Goal: Use online tool/utility: Utilize a website feature to perform a specific function

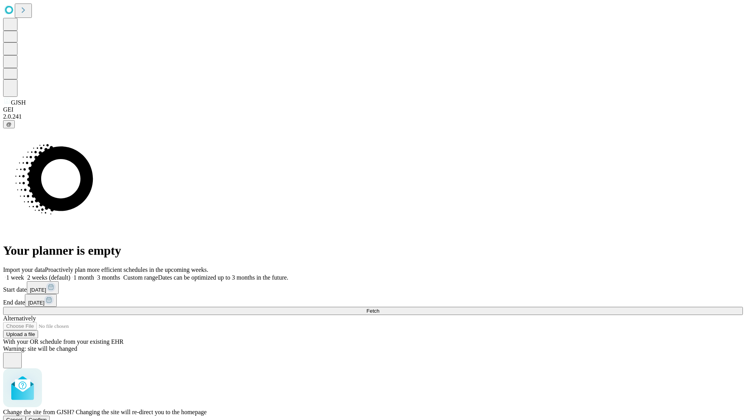
click at [47, 416] on span "Confirm" at bounding box center [38, 419] width 18 height 6
click at [94, 274] on label "1 month" at bounding box center [82, 277] width 24 height 7
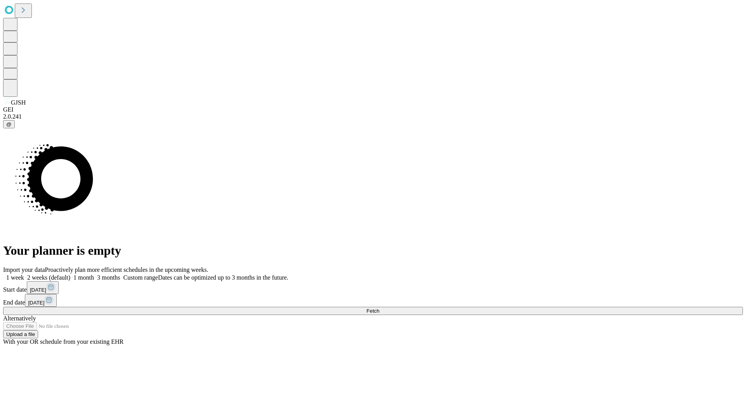
click at [379, 308] on span "Fetch" at bounding box center [372, 311] width 13 height 6
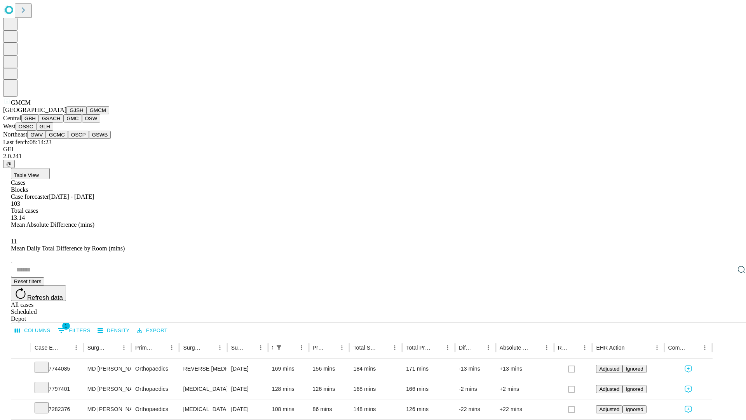
click at [39, 122] on button "GBH" at bounding box center [29, 118] width 17 height 8
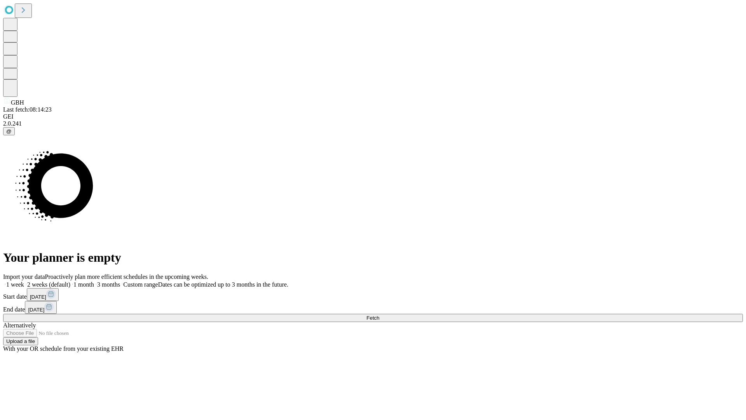
click at [94, 281] on label "1 month" at bounding box center [82, 284] width 24 height 7
click at [379, 315] on span "Fetch" at bounding box center [372, 318] width 13 height 6
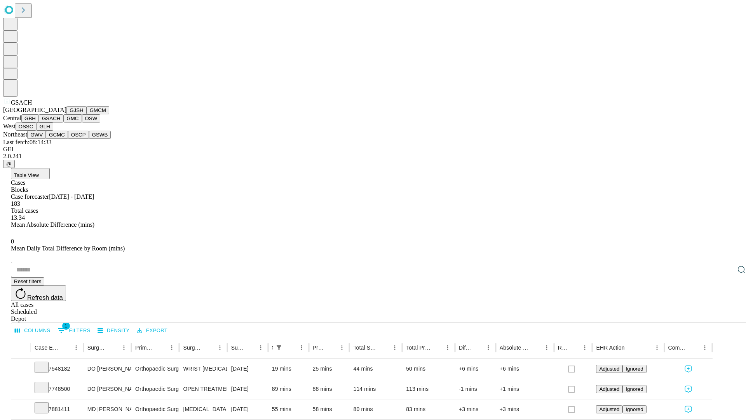
click at [63, 122] on button "GMC" at bounding box center [72, 118] width 18 height 8
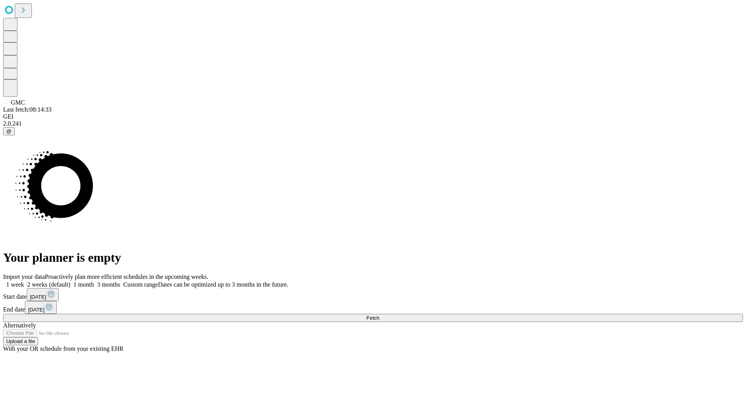
click at [379, 315] on span "Fetch" at bounding box center [372, 318] width 13 height 6
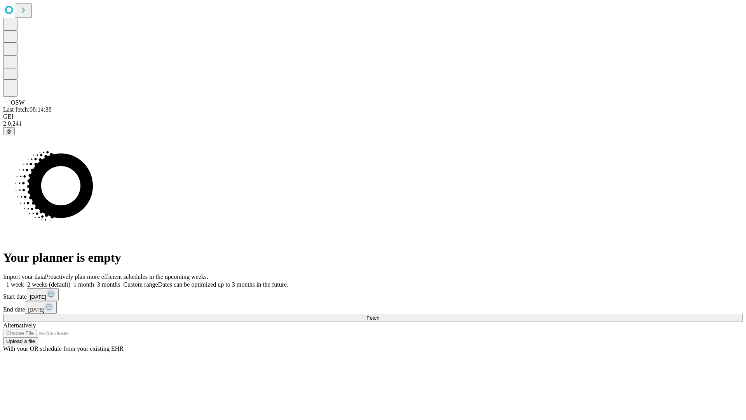
click at [94, 281] on label "1 month" at bounding box center [82, 284] width 24 height 7
click at [379, 315] on span "Fetch" at bounding box center [372, 318] width 13 height 6
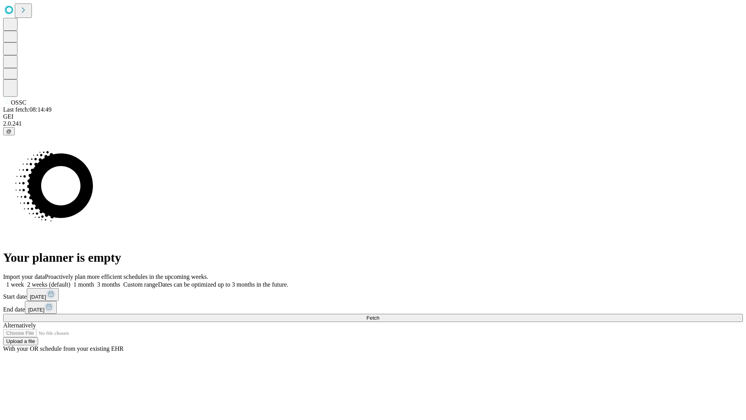
click at [379, 315] on span "Fetch" at bounding box center [372, 318] width 13 height 6
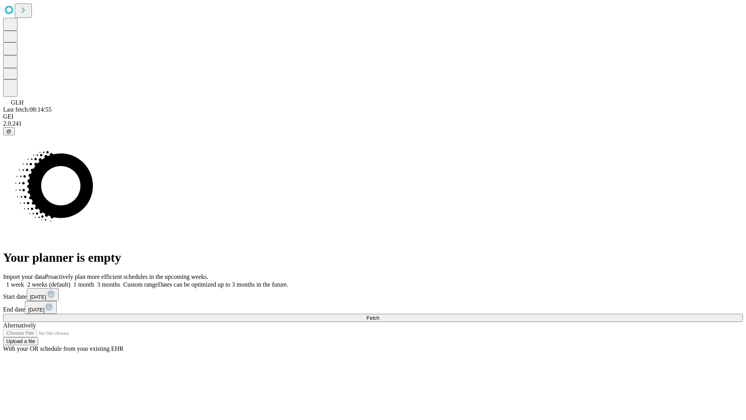
click at [94, 281] on label "1 month" at bounding box center [82, 284] width 24 height 7
click at [379, 315] on span "Fetch" at bounding box center [372, 318] width 13 height 6
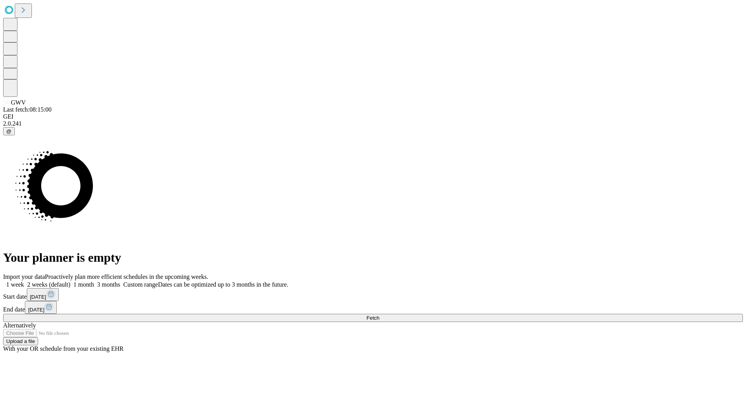
click at [94, 281] on label "1 month" at bounding box center [82, 284] width 24 height 7
click at [379, 315] on span "Fetch" at bounding box center [372, 318] width 13 height 6
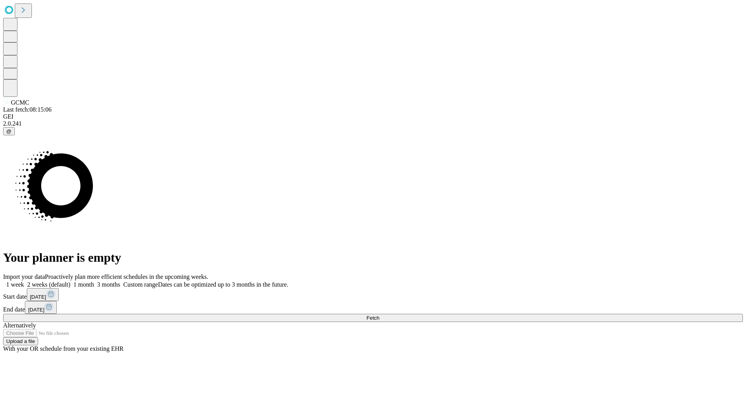
click at [94, 281] on label "1 month" at bounding box center [82, 284] width 24 height 7
click at [379, 315] on span "Fetch" at bounding box center [372, 318] width 13 height 6
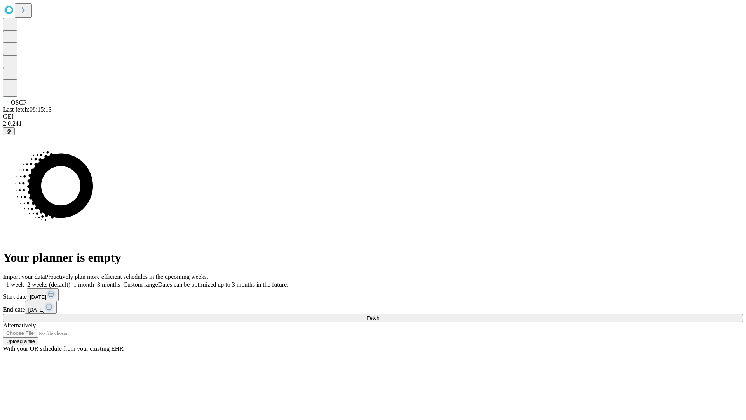
click at [379, 315] on span "Fetch" at bounding box center [372, 318] width 13 height 6
